Goal: Check status: Check status

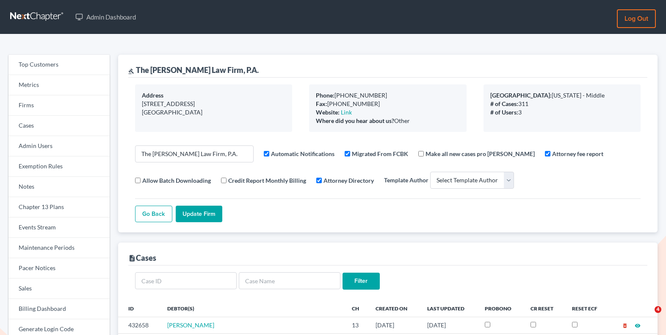
select select
click at [70, 226] on link "Events Stream" at bounding box center [58, 227] width 101 height 20
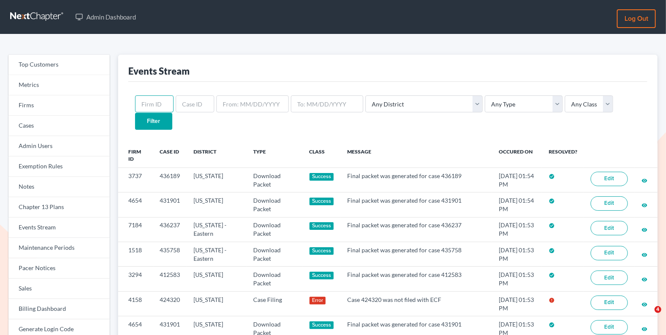
click at [161, 97] on input "text" at bounding box center [154, 103] width 39 height 17
paste input "424320"
type input "424320"
drag, startPoint x: 167, startPoint y: 104, endPoint x: 129, endPoint y: 102, distance: 37.3
click at [128, 102] on div "424320 Any District Alabama - Middle Alabama - Northern Alabama - Southern Alas…" at bounding box center [387, 112] width 519 height 61
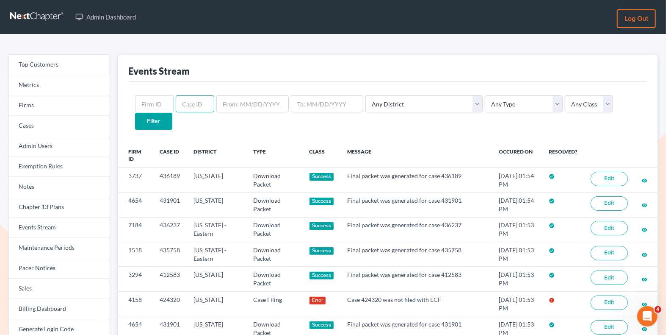
click at [195, 103] on input "text" at bounding box center [195, 103] width 39 height 17
paste input "424320"
type input "424320"
click at [172, 113] on input "Filter" at bounding box center [153, 121] width 37 height 17
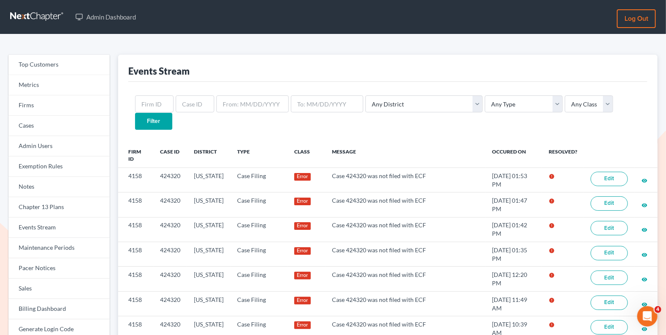
scroll to position [69, 0]
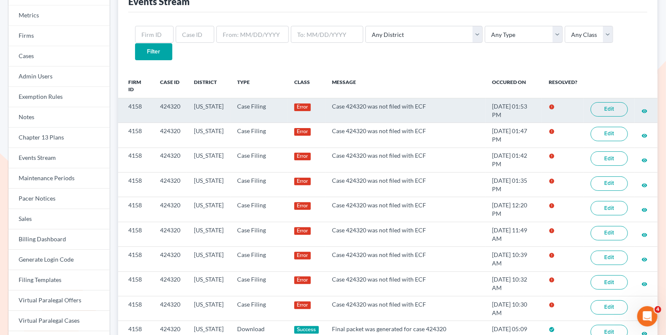
click at [613, 102] on link "Edit" at bounding box center [609, 109] width 37 height 14
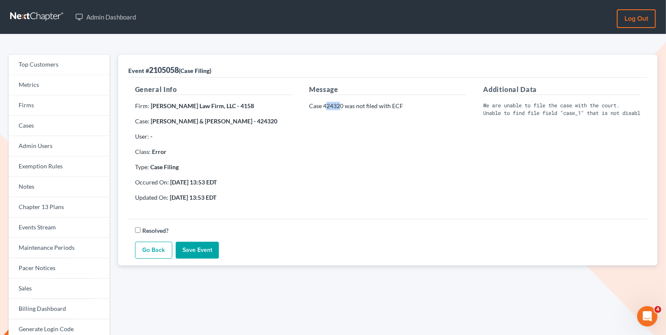
drag, startPoint x: 342, startPoint y: 106, endPoint x: 327, endPoint y: 103, distance: 15.8
click at [327, 103] on p "Case 424320 was not filed with ECF" at bounding box center [387, 106] width 157 height 8
drag, startPoint x: 343, startPoint y: 106, endPoint x: 324, endPoint y: 105, distance: 19.1
click at [324, 105] on p "Case 424320 was not filed with ECF" at bounding box center [387, 106] width 157 height 8
copy p "424320"
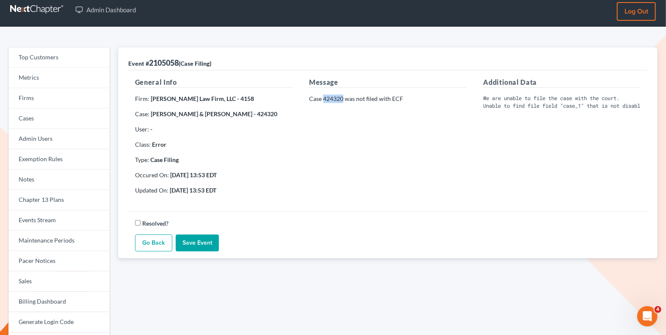
scroll to position [9, 0]
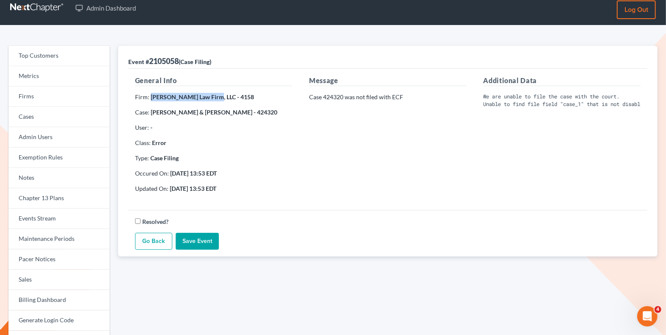
drag, startPoint x: 211, startPoint y: 96, endPoint x: 153, endPoint y: 95, distance: 58.5
click at [153, 95] on strong "[PERSON_NAME] Law Firm, LLC - 4158" at bounding box center [202, 96] width 103 height 7
